Goal: Transaction & Acquisition: Book appointment/travel/reservation

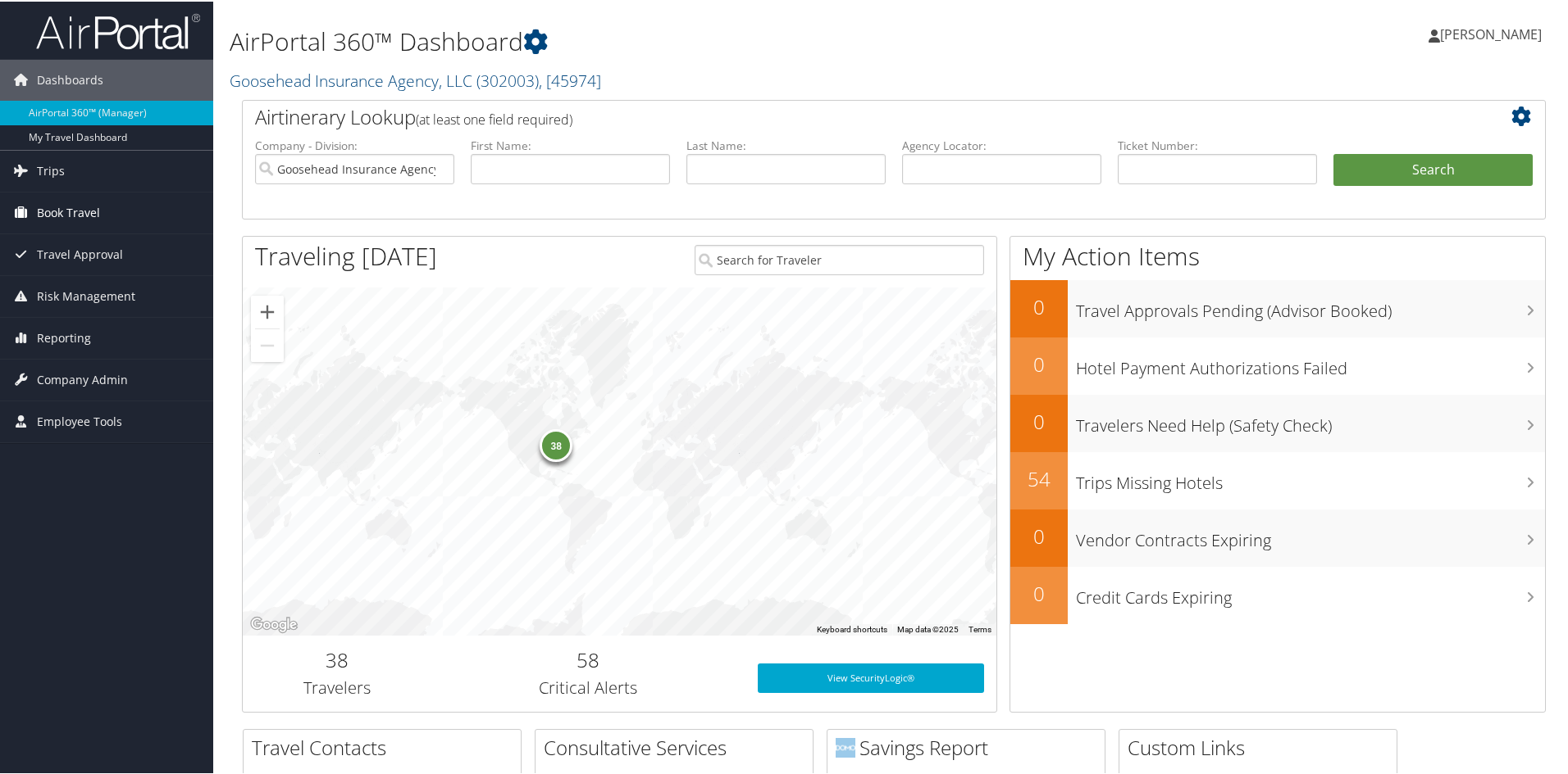
click at [94, 208] on span "Book Travel" at bounding box center [69, 211] width 63 height 41
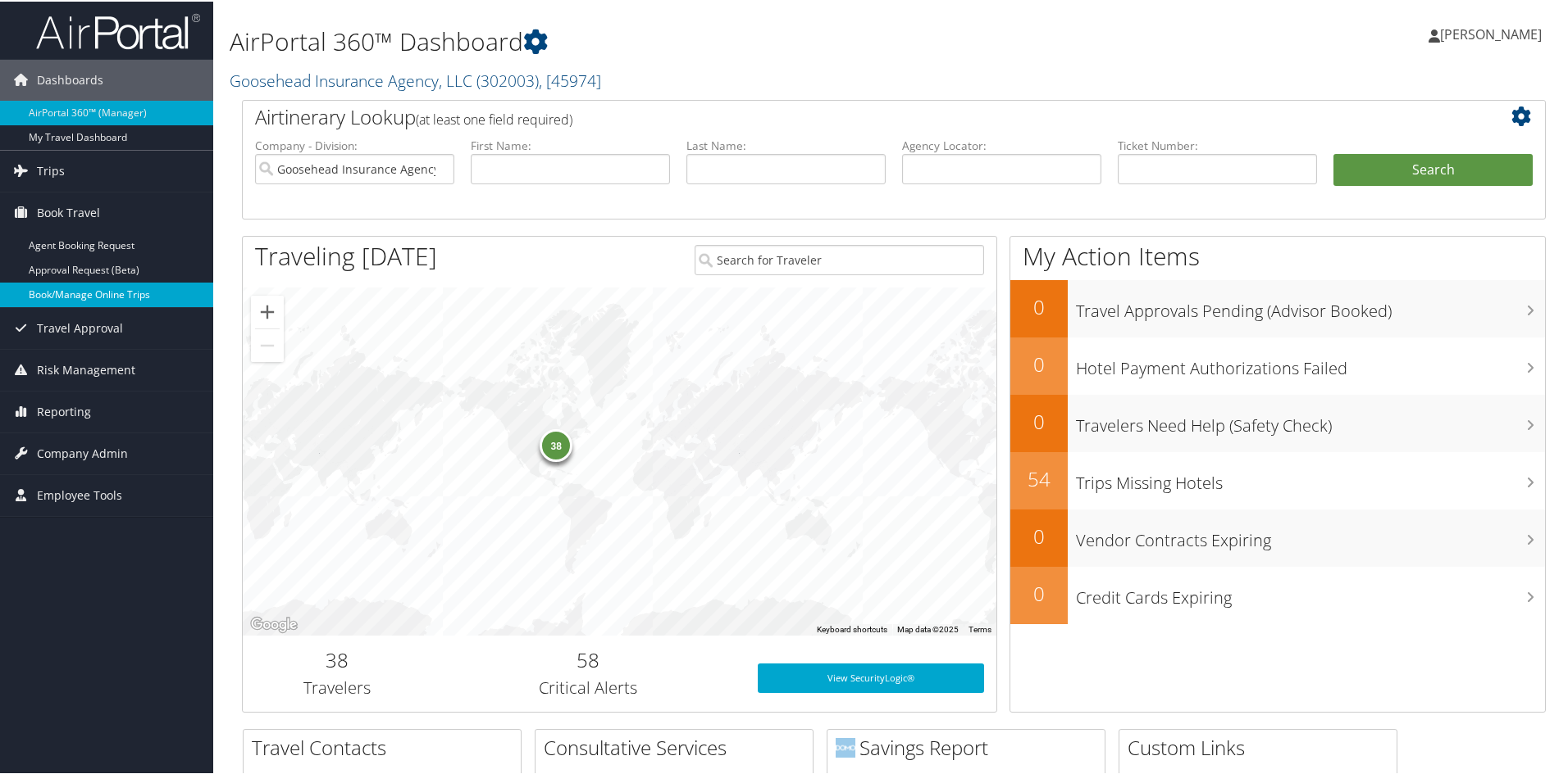
click at [33, 292] on link "Book/Manage Online Trips" at bounding box center [107, 293] width 213 height 25
